Goal: Transaction & Acquisition: Purchase product/service

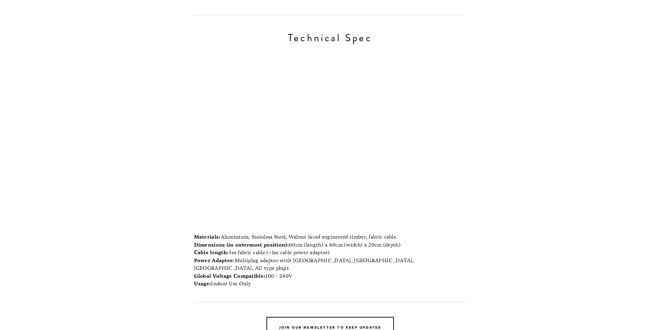
scroll to position [7044, 0]
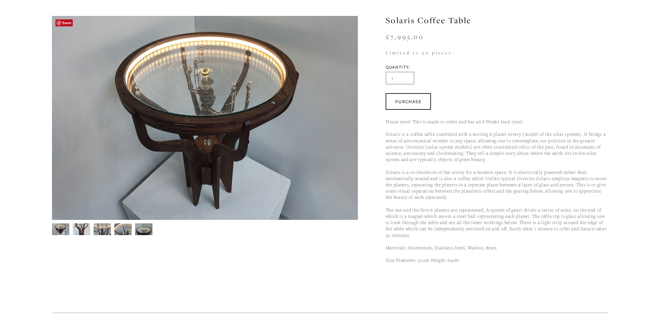
scroll to position [69, 0]
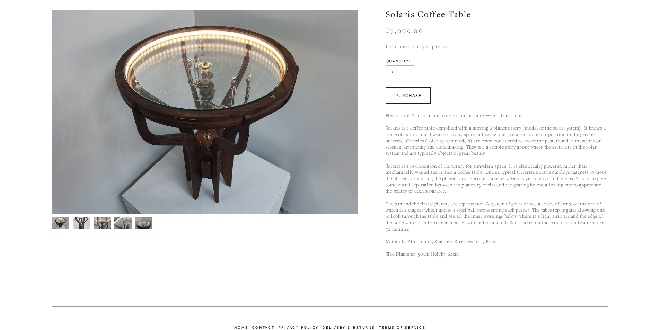
drag, startPoint x: 80, startPoint y: 227, endPoint x: 85, endPoint y: 226, distance: 5.3
click at [80, 227] on img at bounding box center [81, 223] width 17 height 24
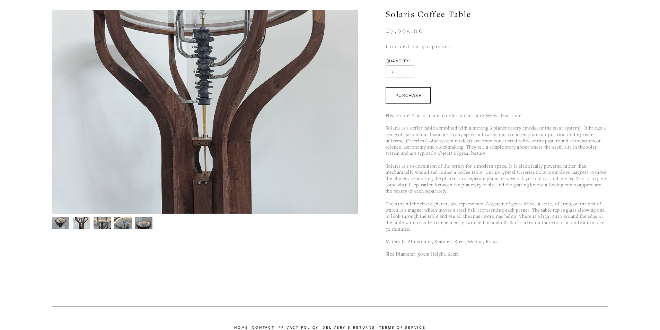
click at [106, 223] on img at bounding box center [102, 223] width 17 height 24
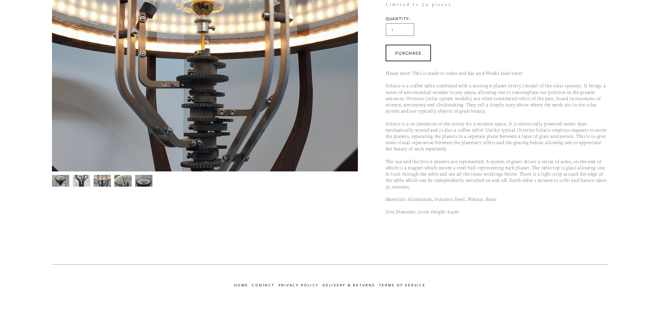
scroll to position [112, 0]
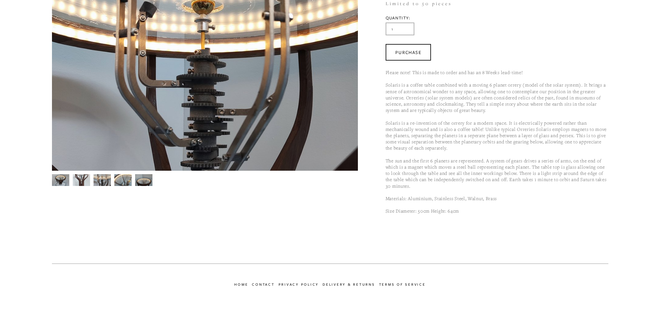
click at [120, 175] on img at bounding box center [122, 180] width 17 height 13
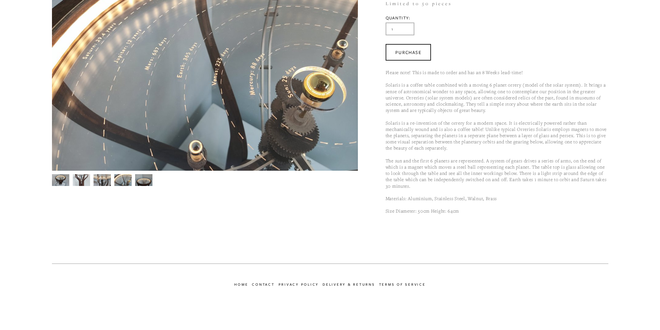
click at [145, 184] on img at bounding box center [143, 180] width 17 height 13
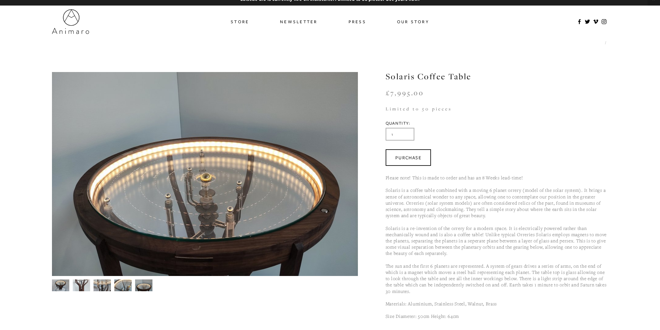
scroll to position [0, 0]
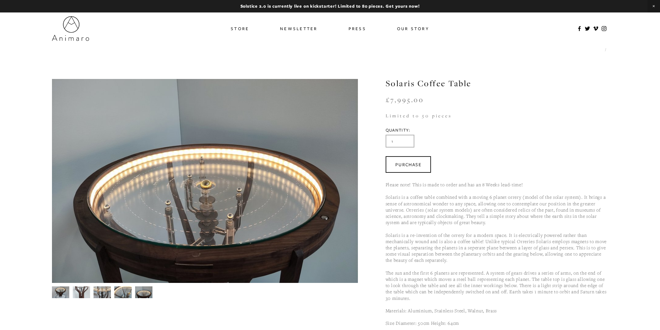
click at [245, 32] on link "Store" at bounding box center [240, 29] width 18 height 10
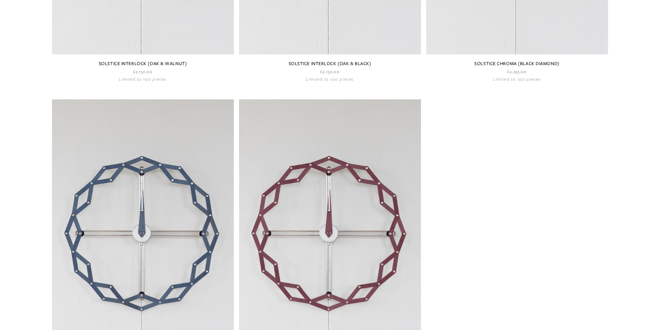
scroll to position [893, 0]
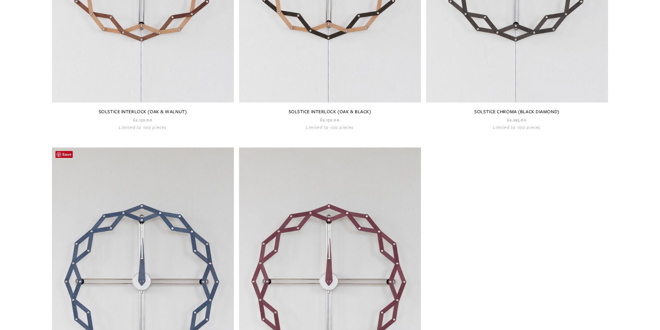
drag, startPoint x: 95, startPoint y: 208, endPoint x: 105, endPoint y: 175, distance: 35.0
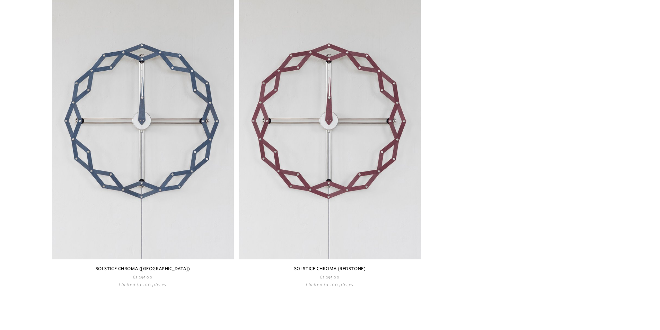
scroll to position [859, 0]
